Goal: Task Accomplishment & Management: Manage account settings

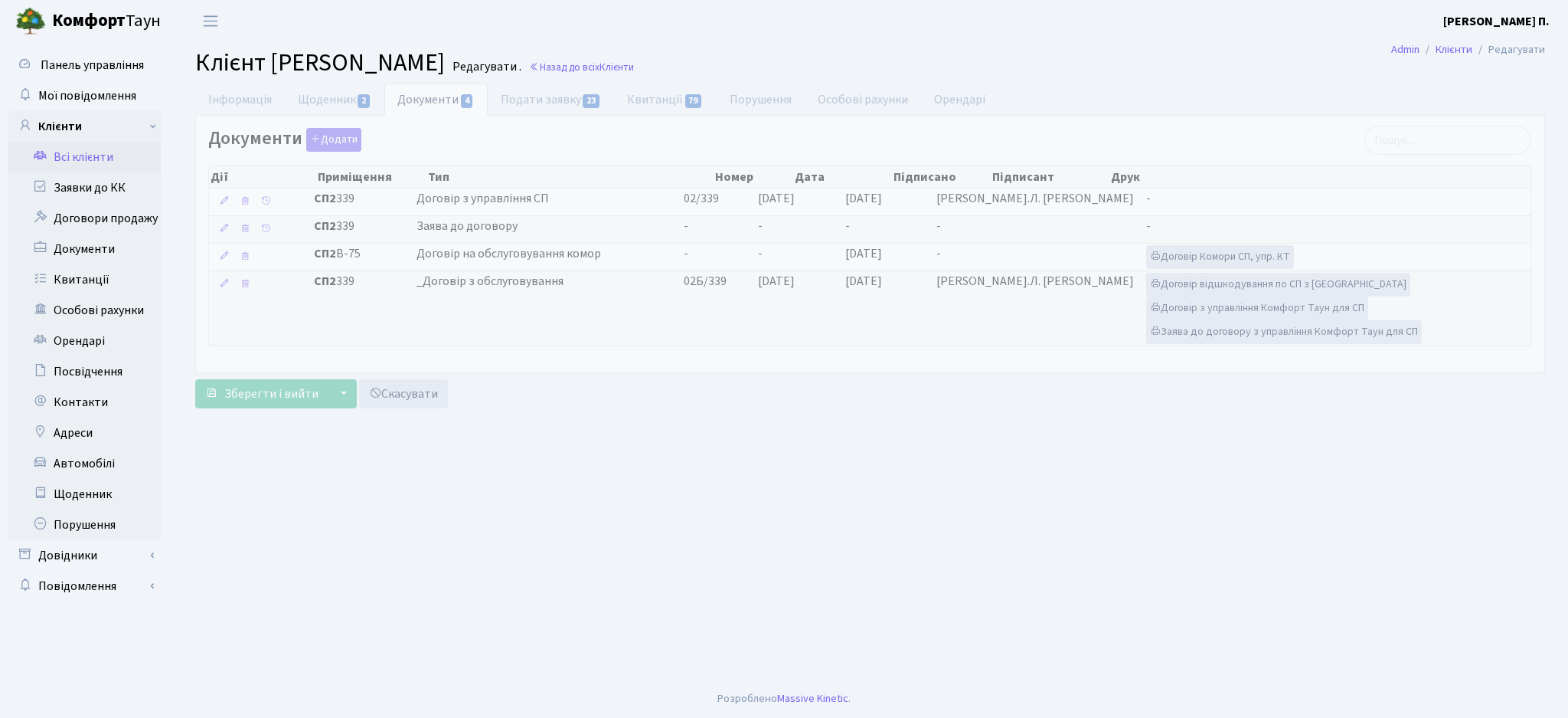
click at [64, 160] on link "Всі клієнти" at bounding box center [84, 156] width 154 height 30
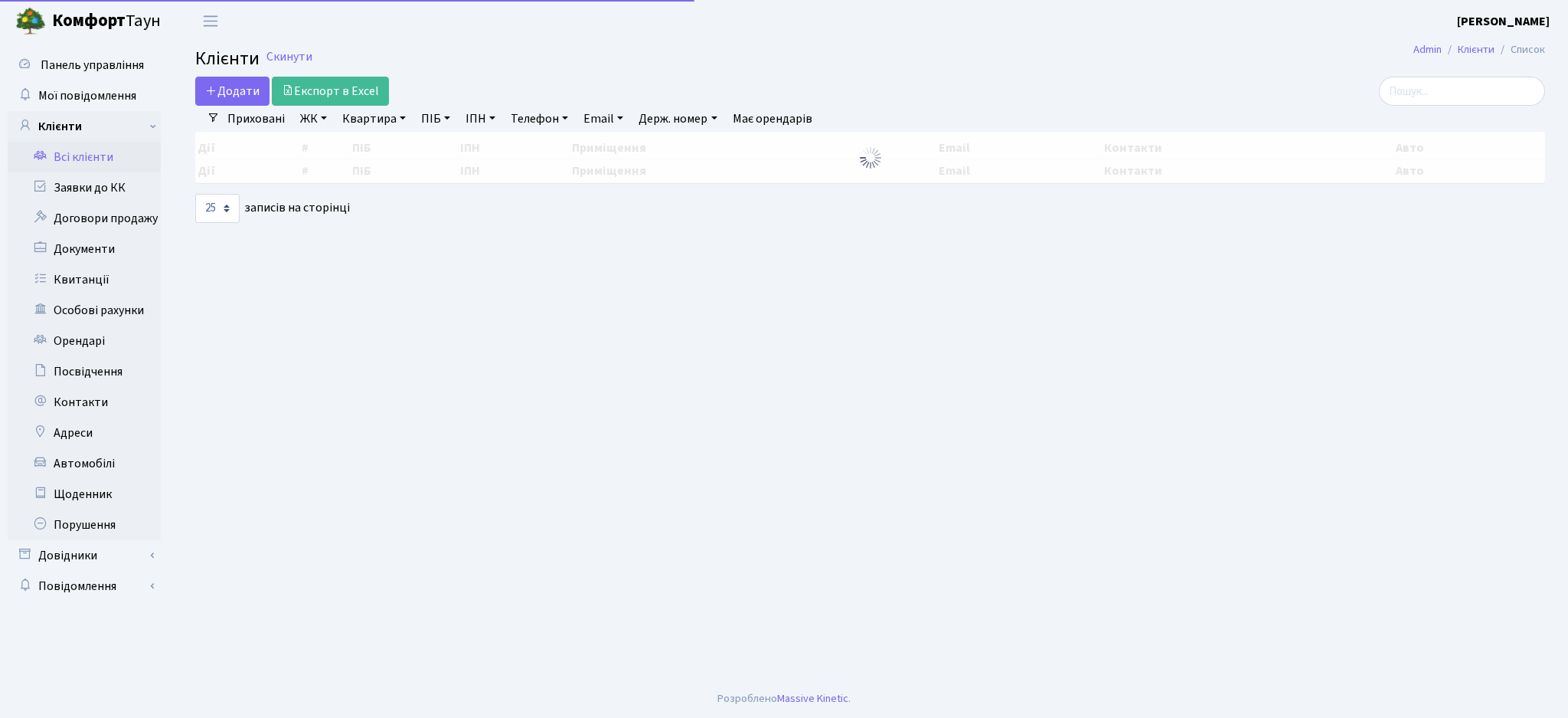
select select "25"
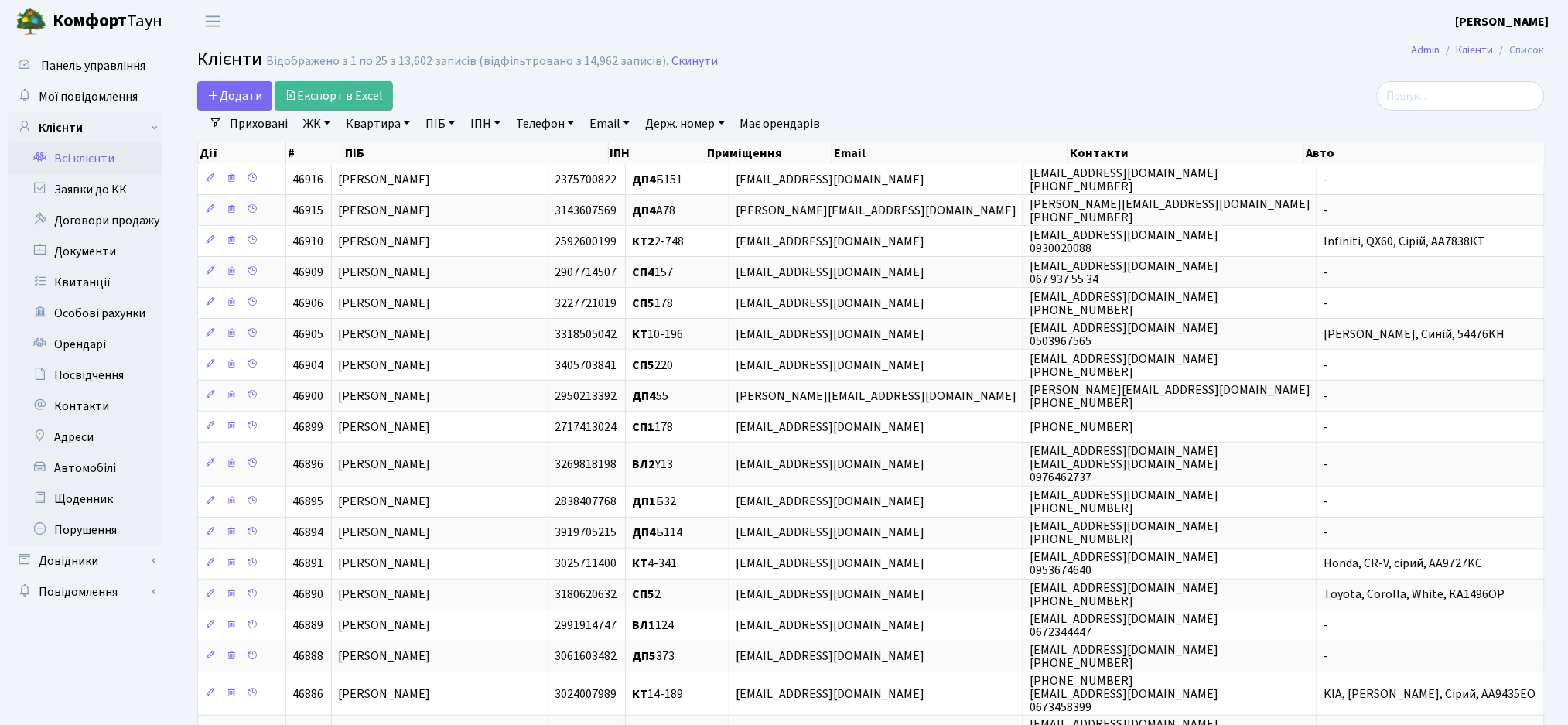
click at [292, 130] on link "Приховані" at bounding box center [259, 124] width 70 height 26
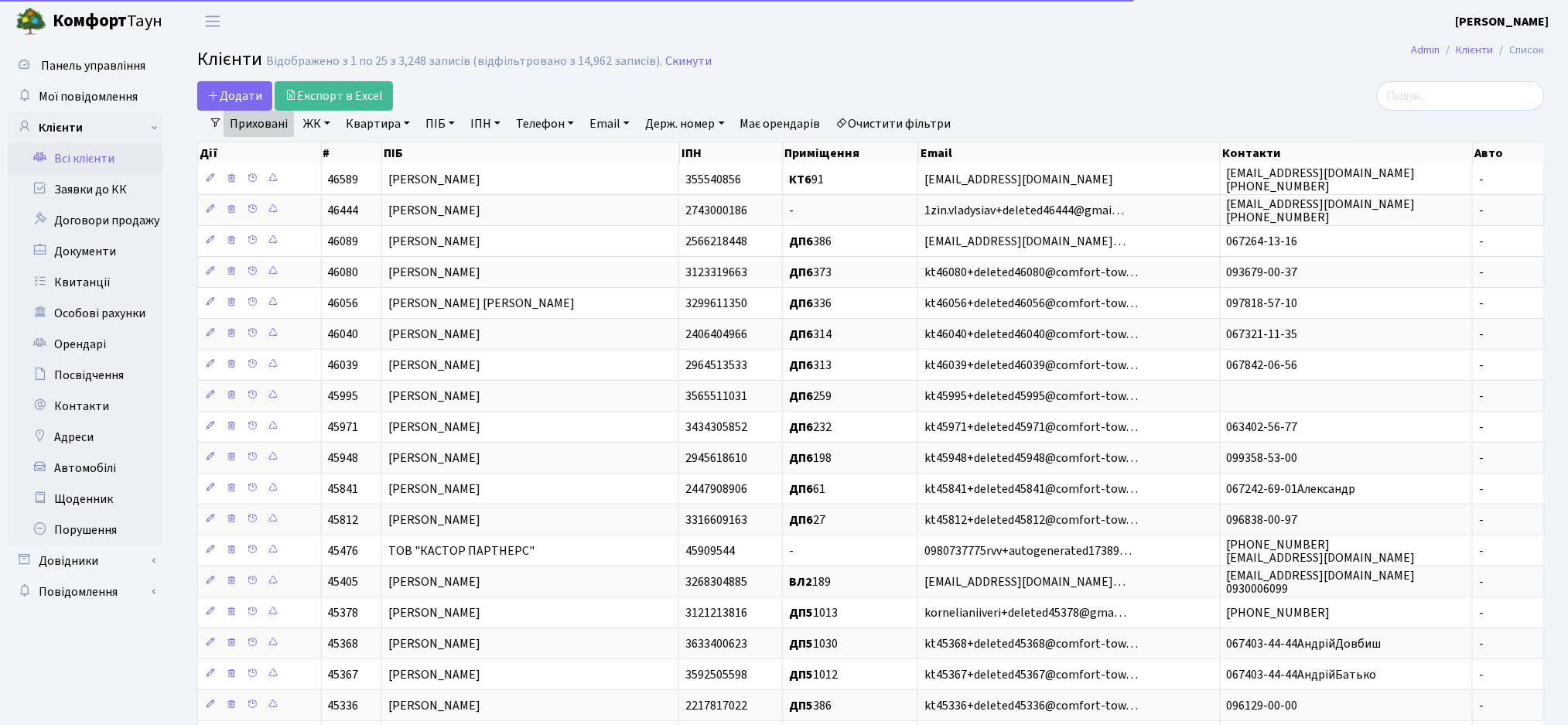
click at [283, 129] on link "Приховані" at bounding box center [259, 124] width 70 height 26
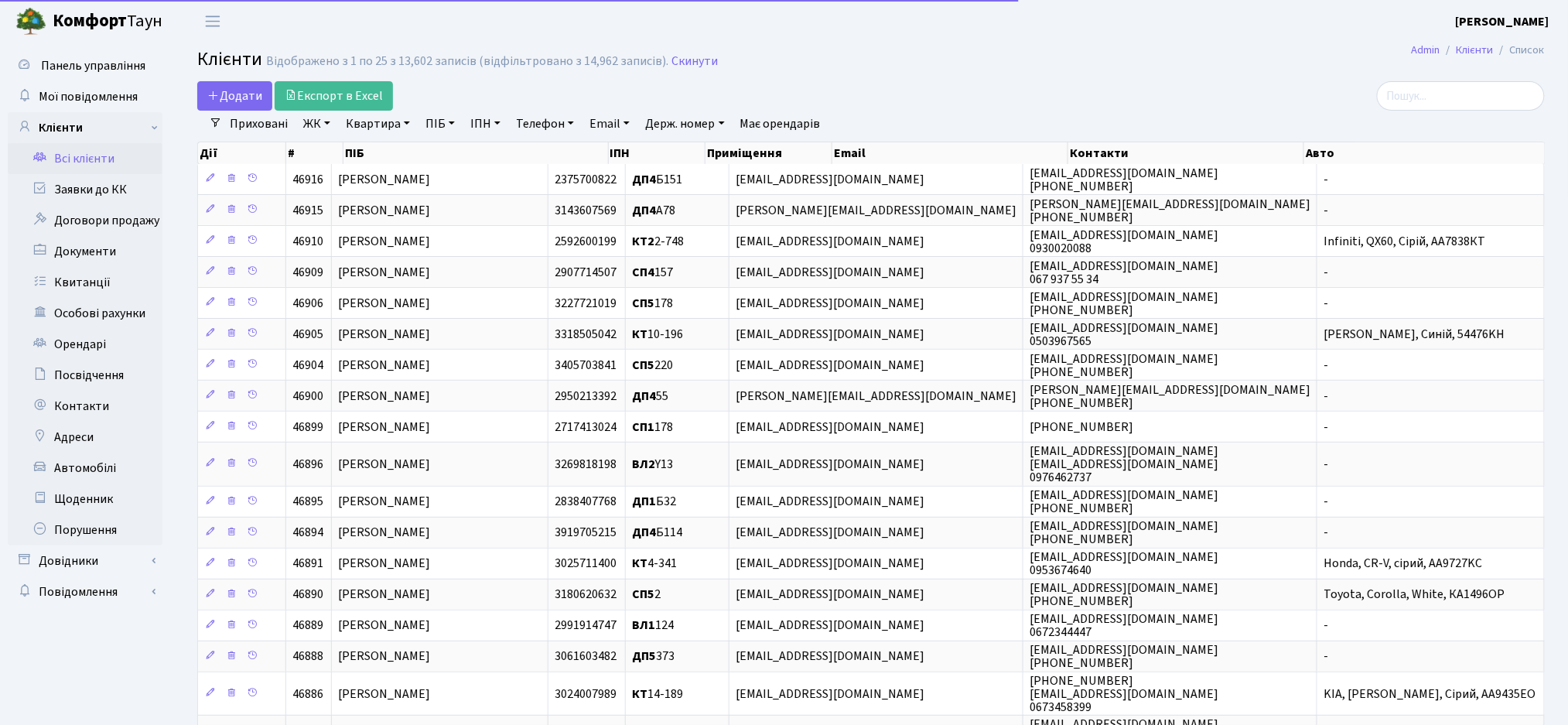
click at [313, 124] on link "ЖК" at bounding box center [316, 124] width 39 height 26
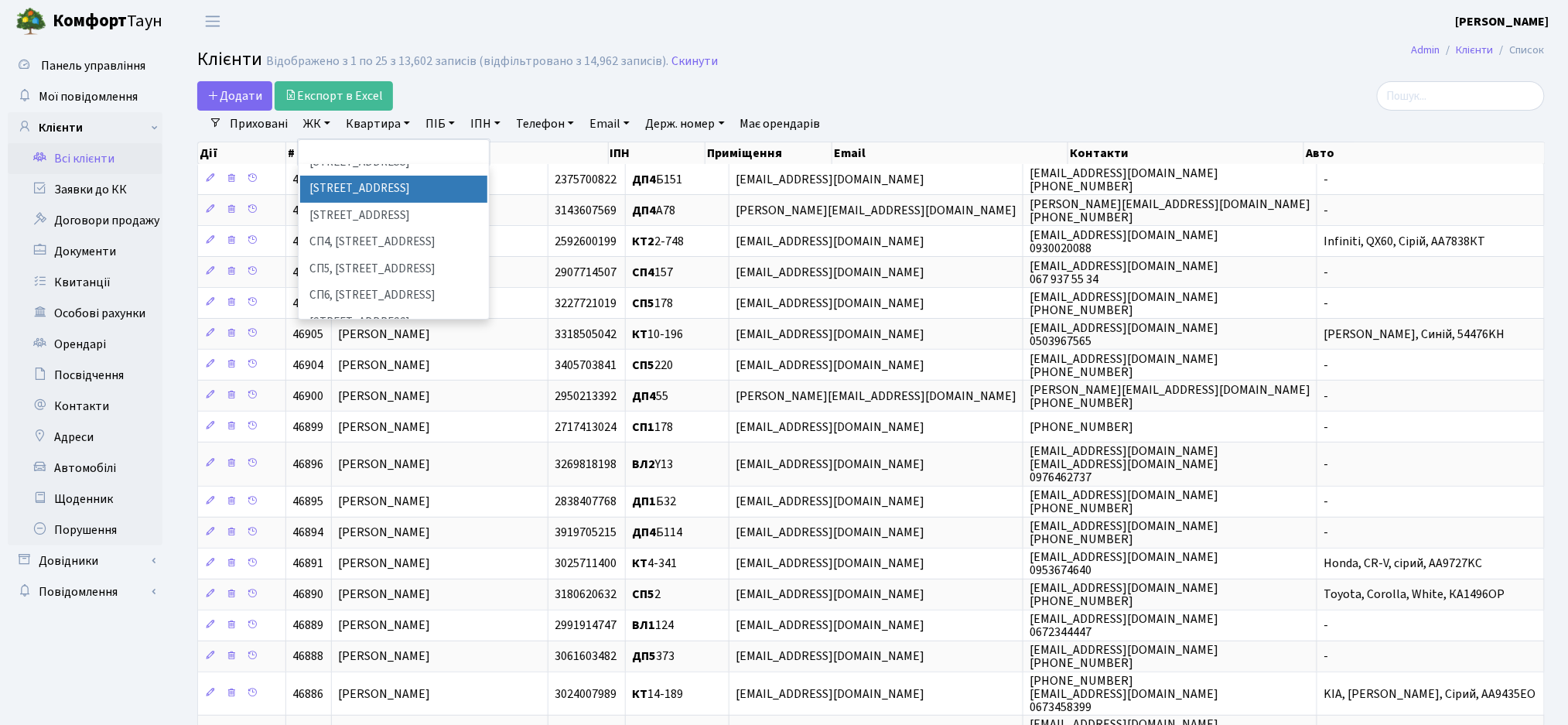
scroll to position [309, 0]
click at [879, 84] on div "Додати Експорт в Excel" at bounding box center [642, 96] width 890 height 30
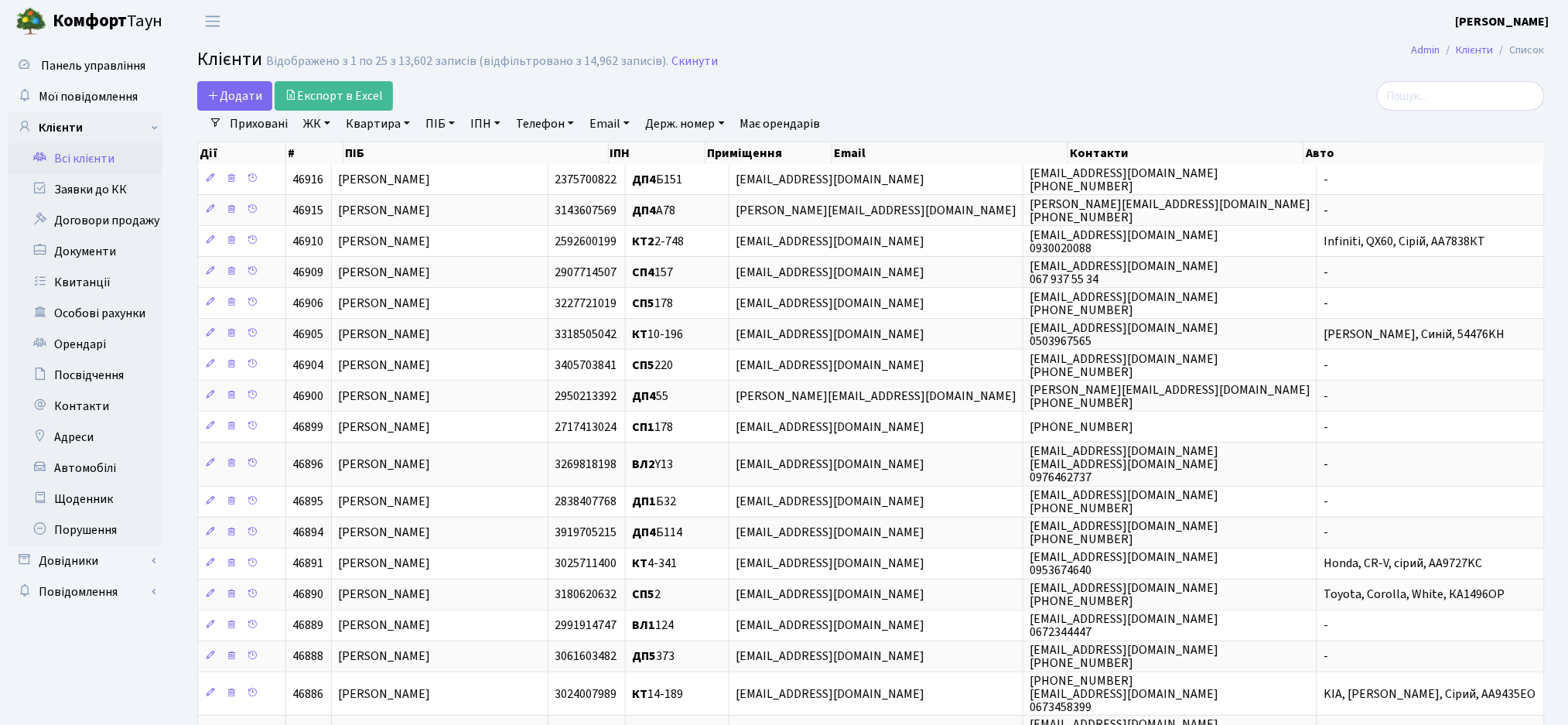
click at [330, 124] on link "ЖК" at bounding box center [316, 124] width 39 height 26
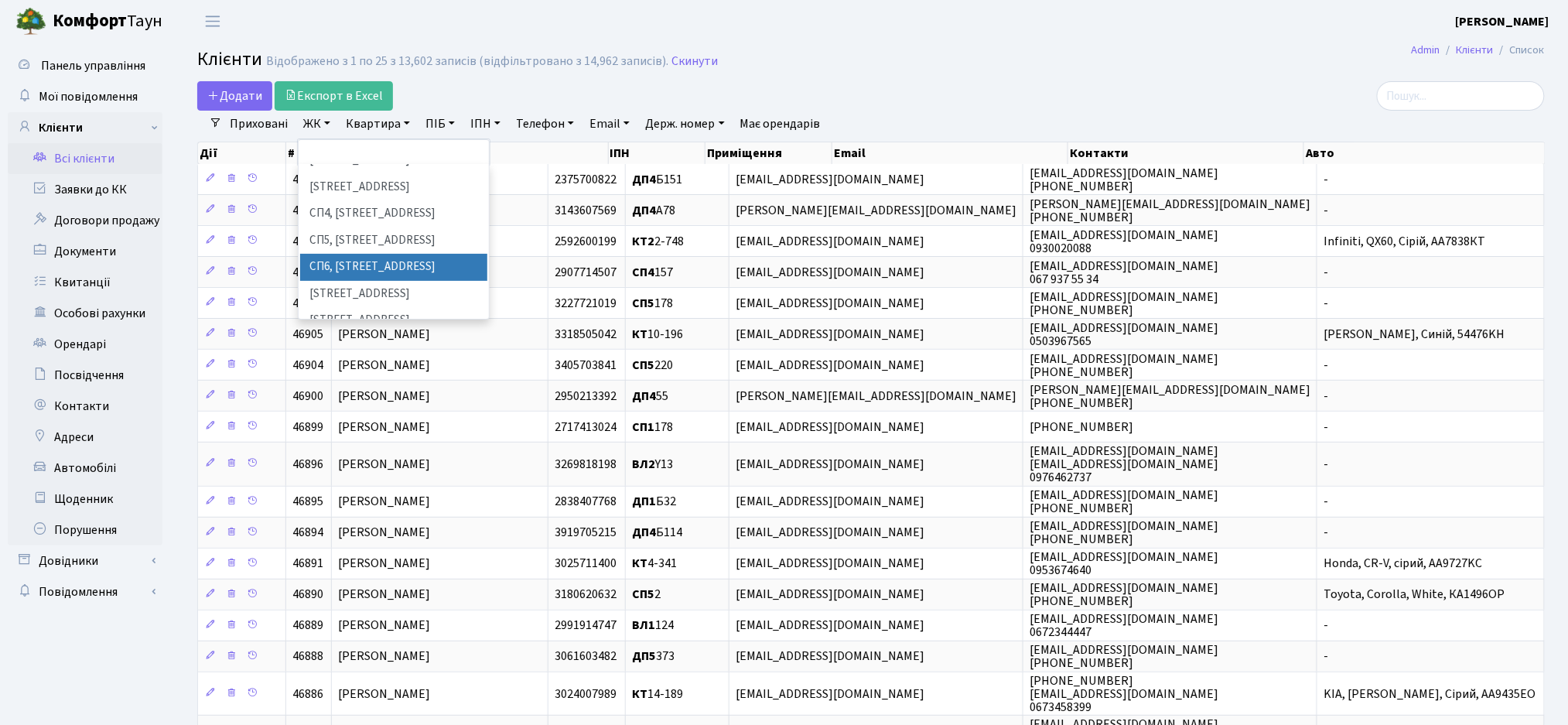
click at [394, 253] on li "СП6, Столичне шосе, 5-А" at bounding box center [394, 267] width 188 height 27
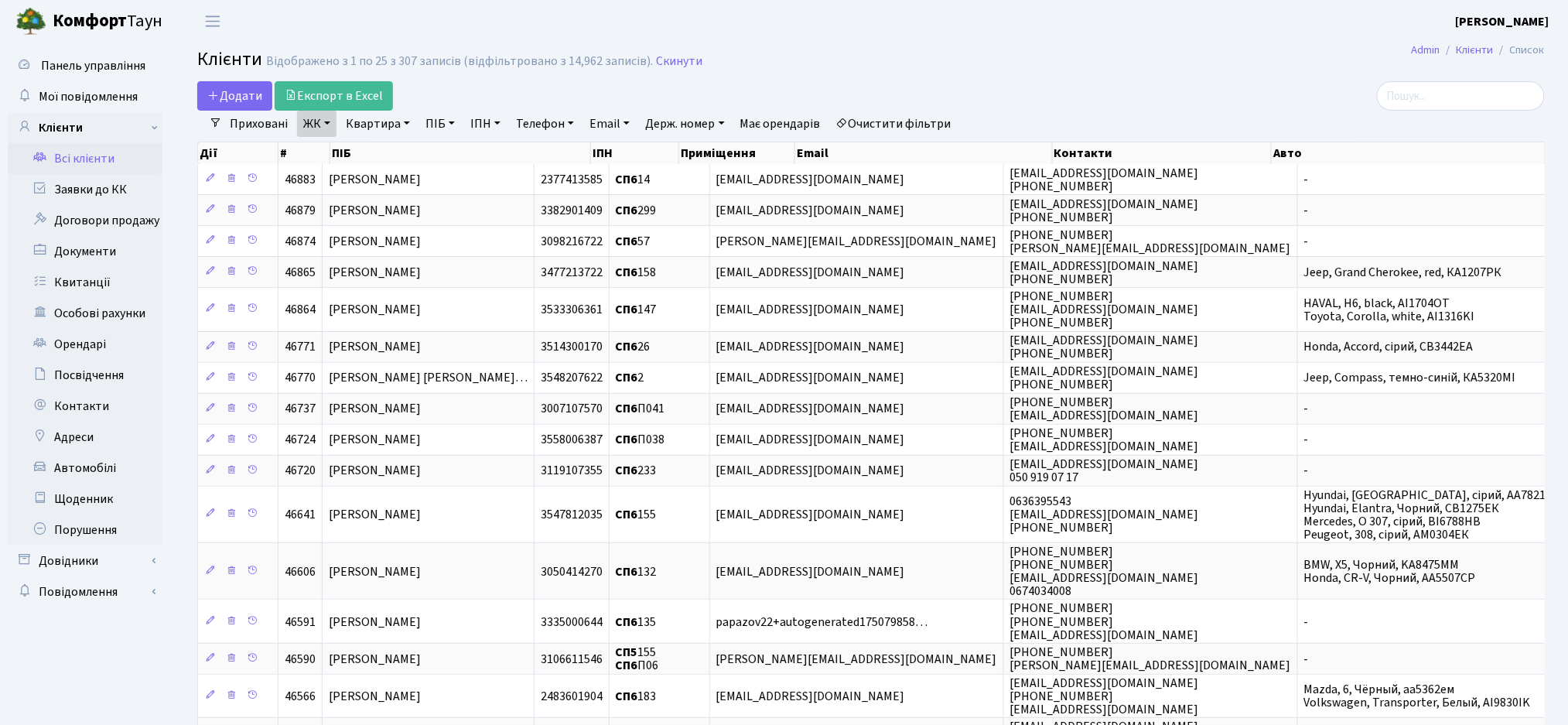
click at [919, 124] on link "Очистити фільтри" at bounding box center [894, 124] width 128 height 26
